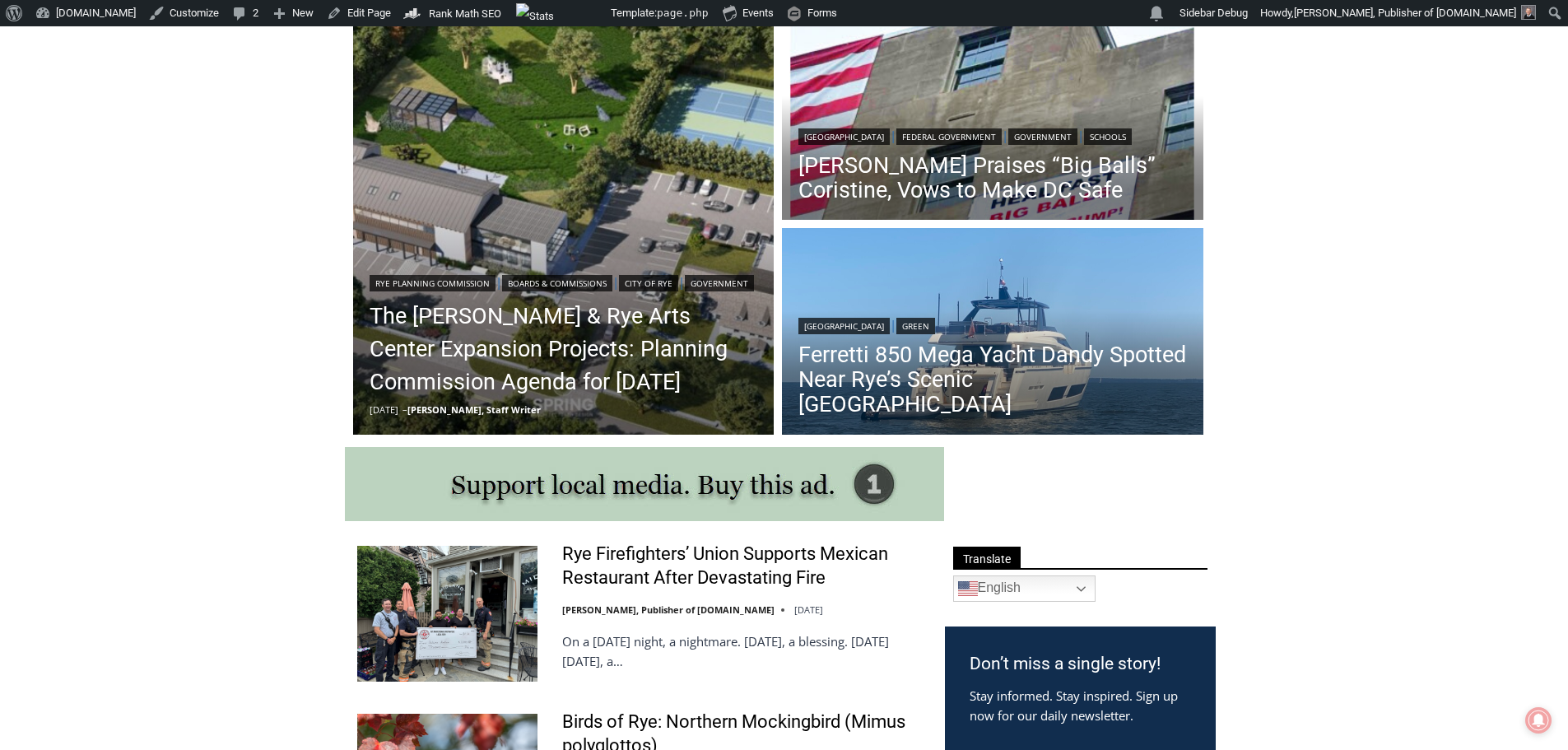
scroll to position [494, 0]
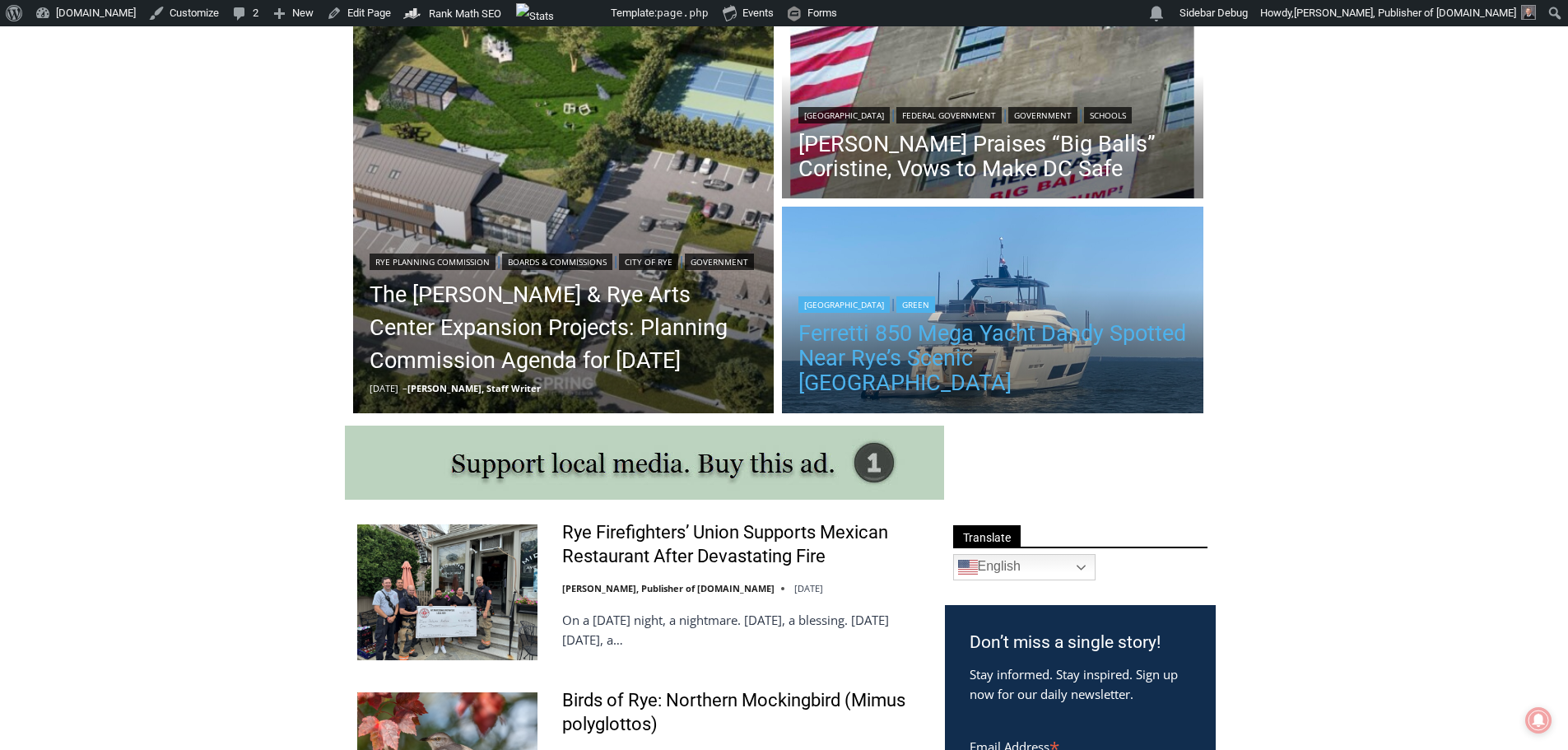
click at [914, 365] on link "Ferretti 850 Mega Yacht Dandy Spotted Near Rye’s Scenic [GEOGRAPHIC_DATA]" at bounding box center [992, 358] width 389 height 74
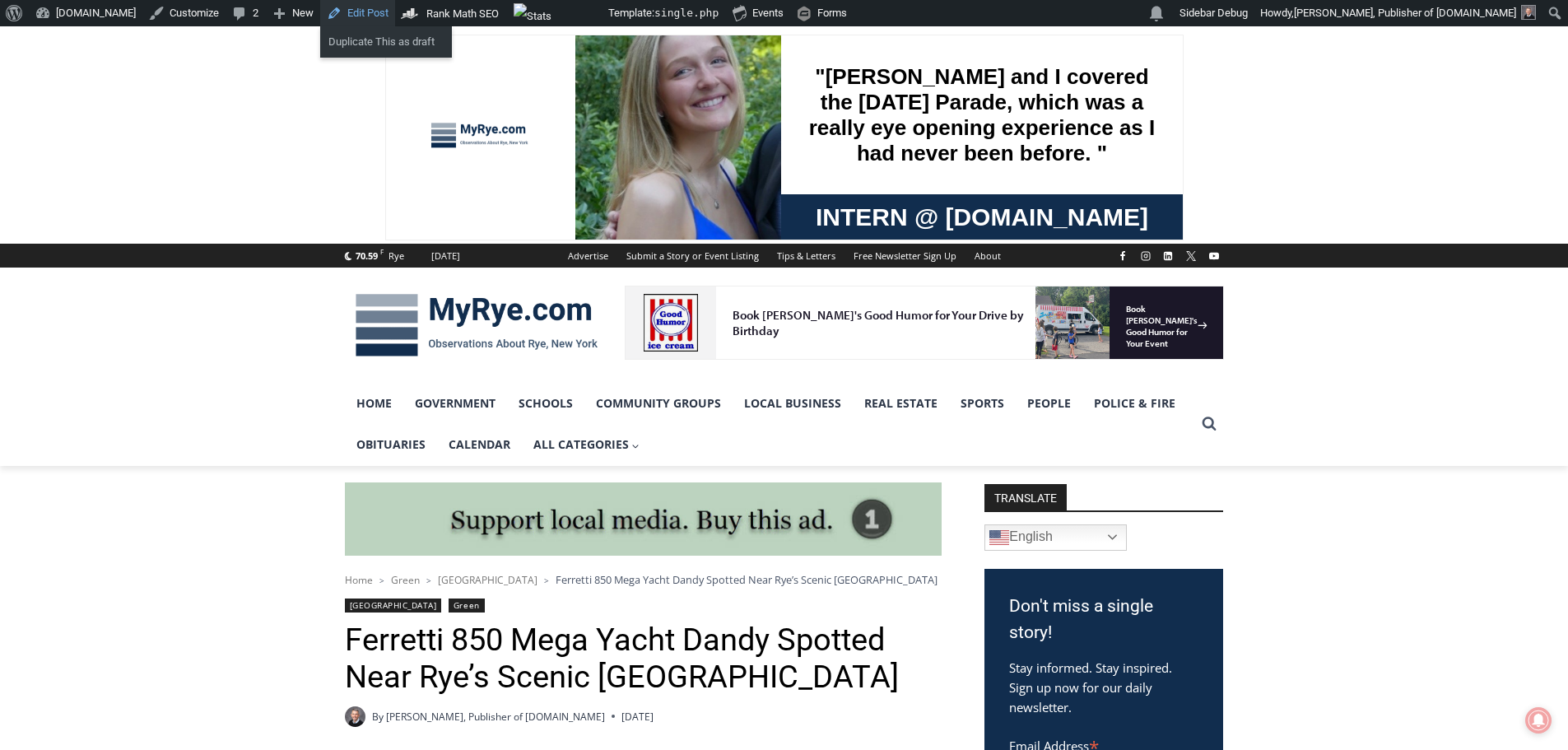
click at [343, 6] on link "Edit Post" at bounding box center [357, 13] width 75 height 26
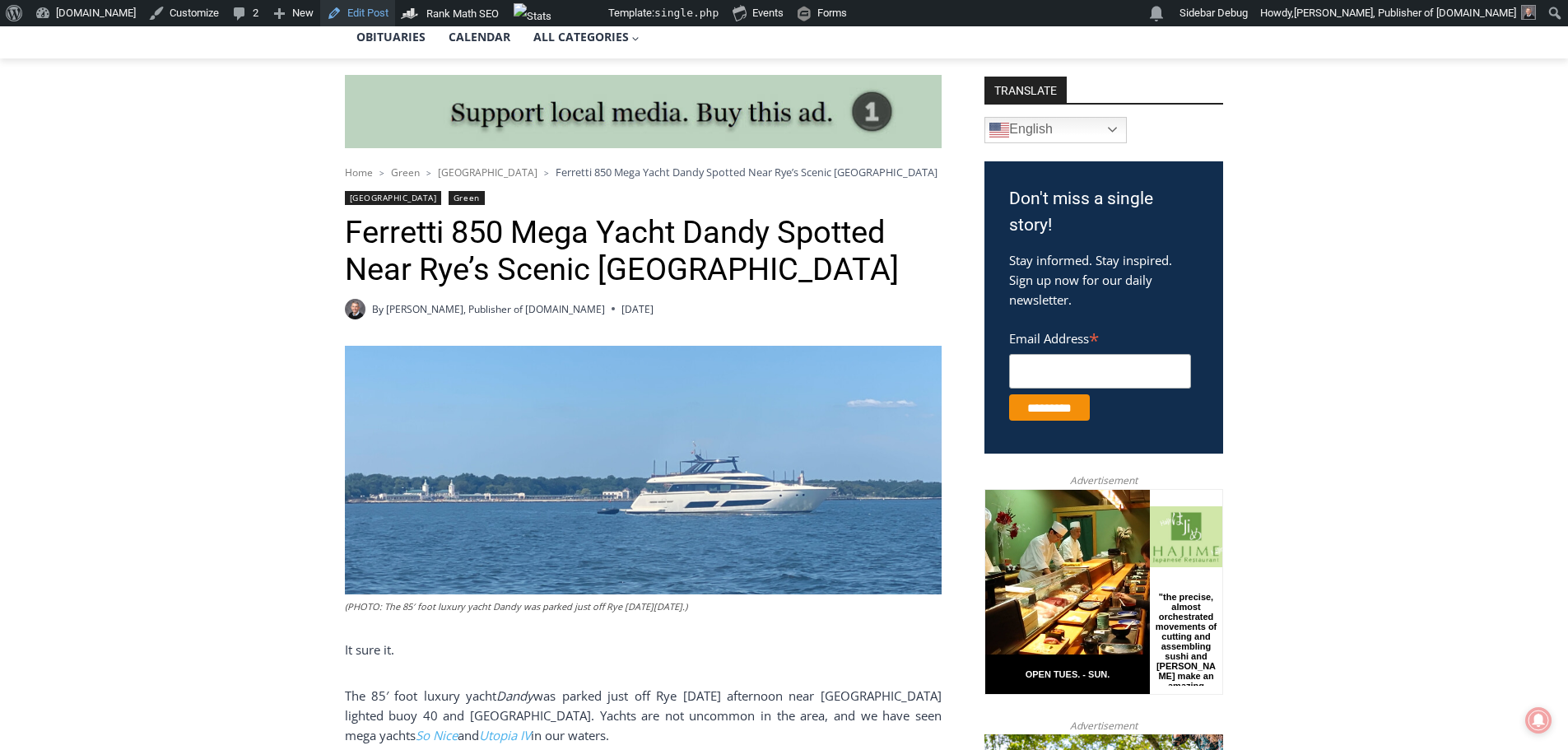
scroll to position [411, 0]
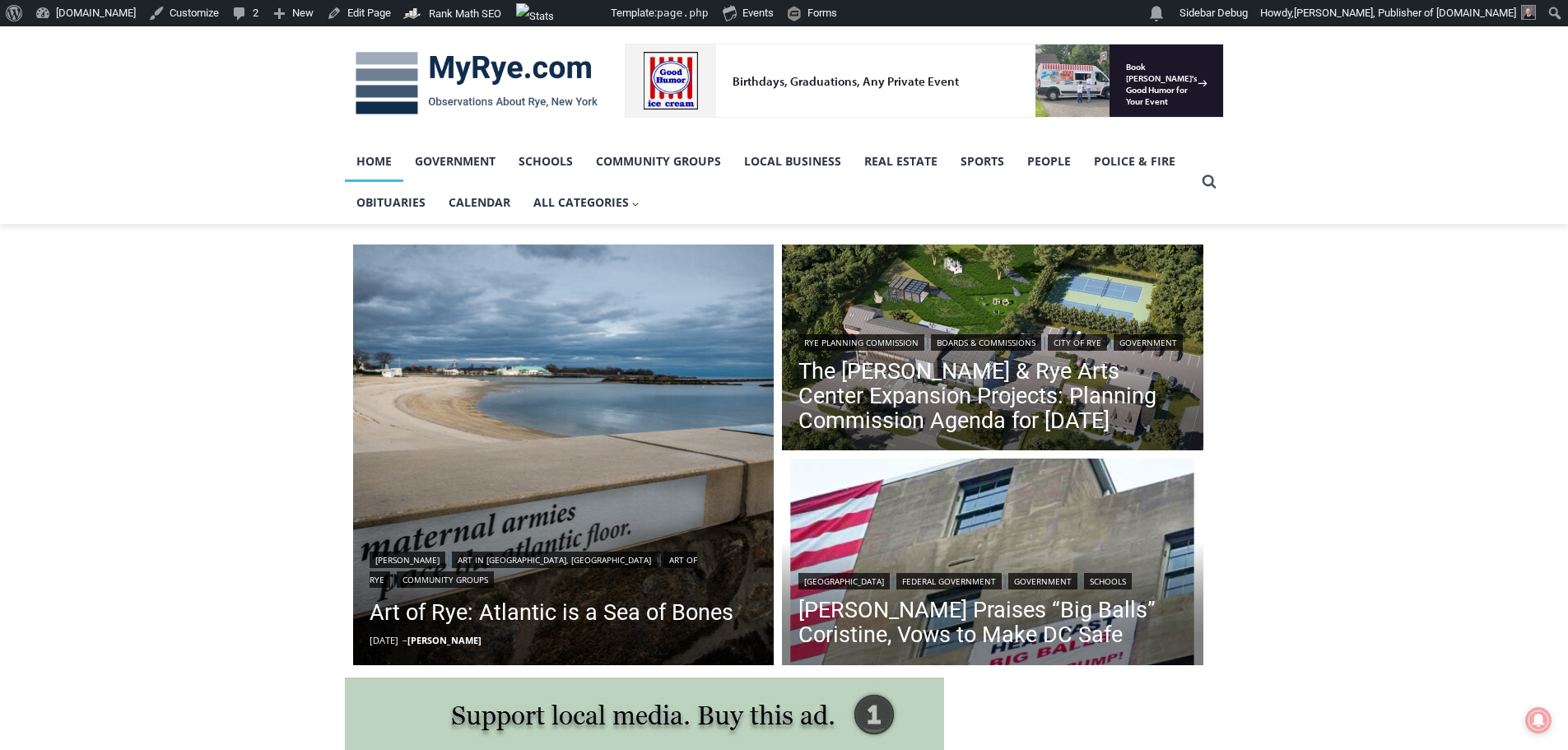
scroll to position [83, 0]
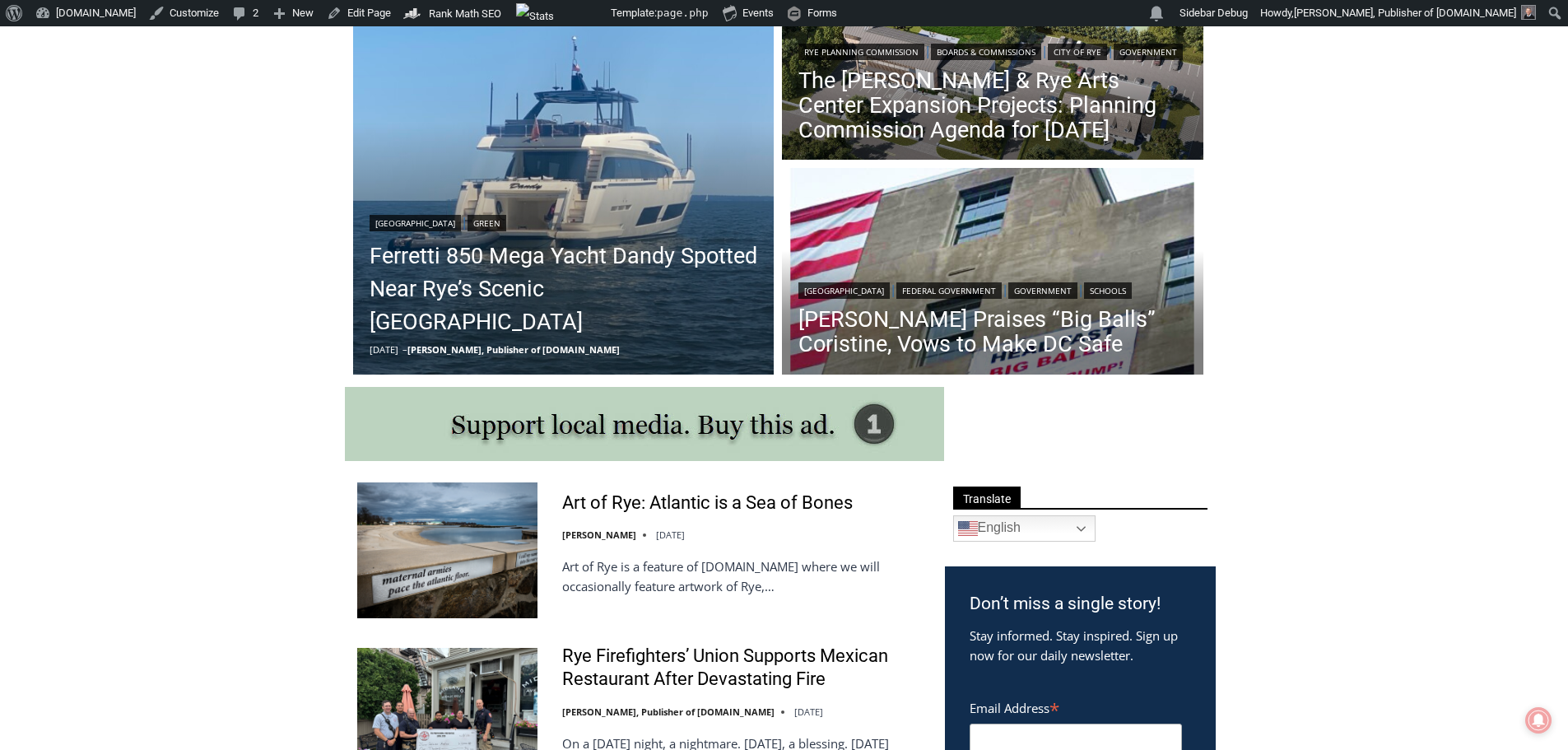
scroll to position [547, 0]
